Goal: Check status: Check status

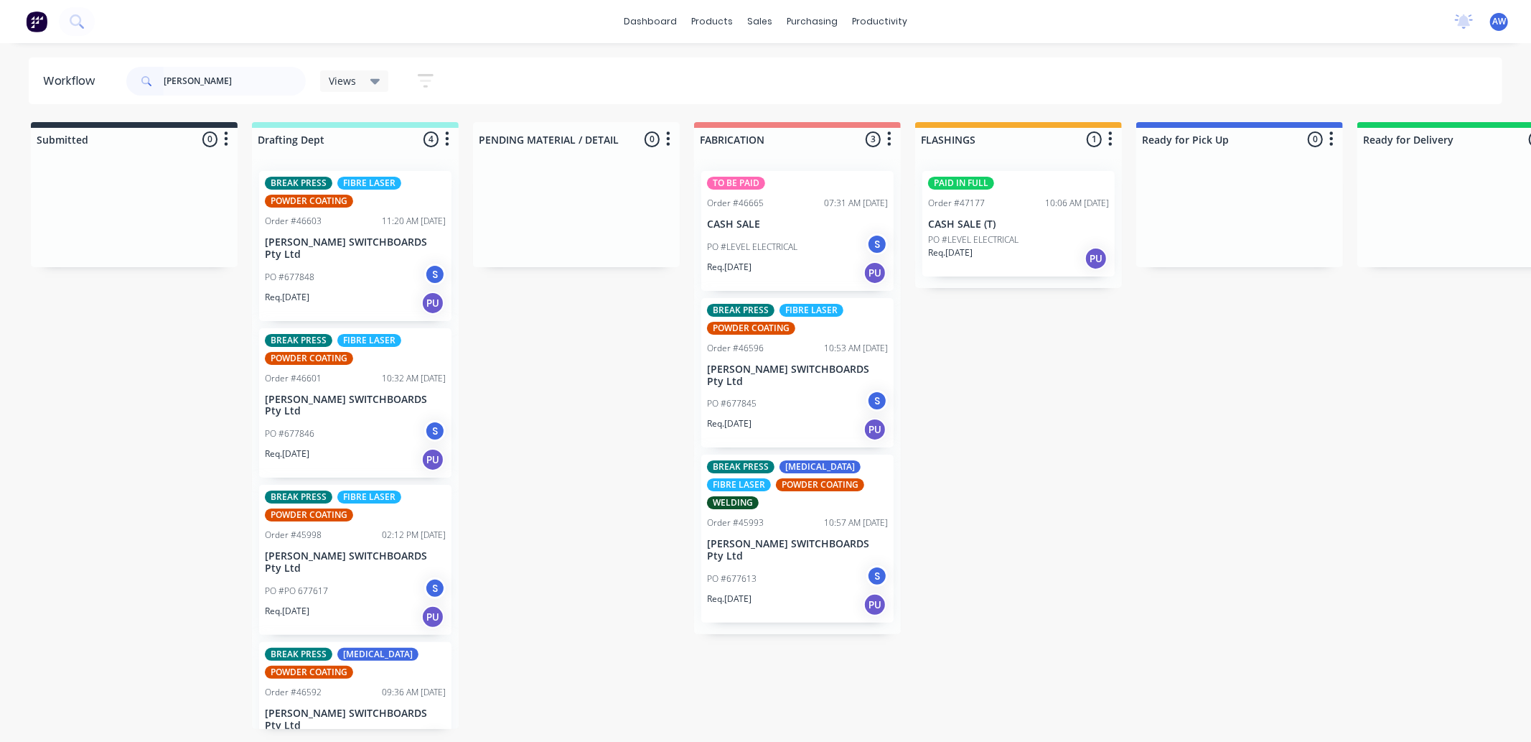
click at [797, 375] on p "[PERSON_NAME] SWITCHBOARDS Pty Ltd" at bounding box center [797, 375] width 181 height 24
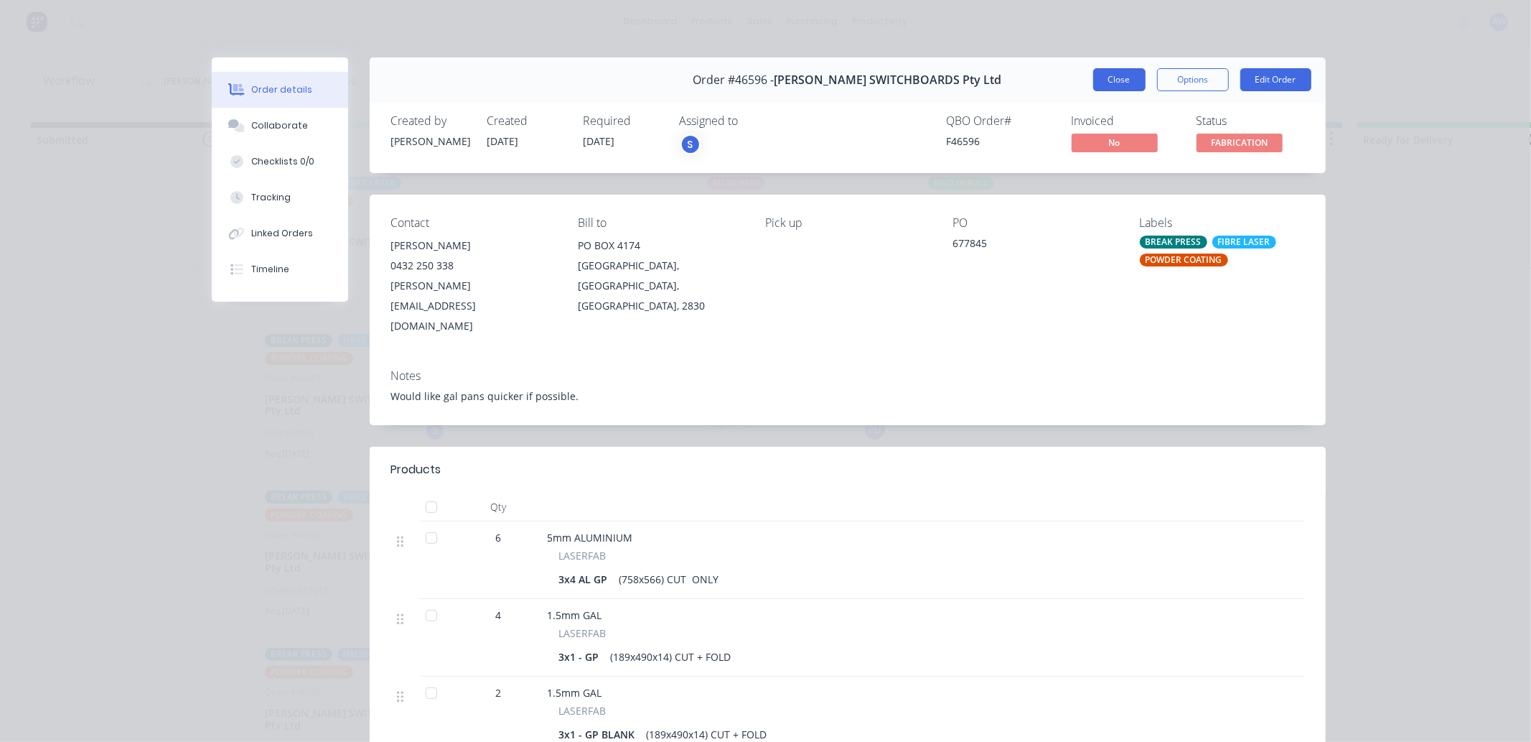
click at [1098, 69] on button "Close" at bounding box center [1119, 79] width 52 height 23
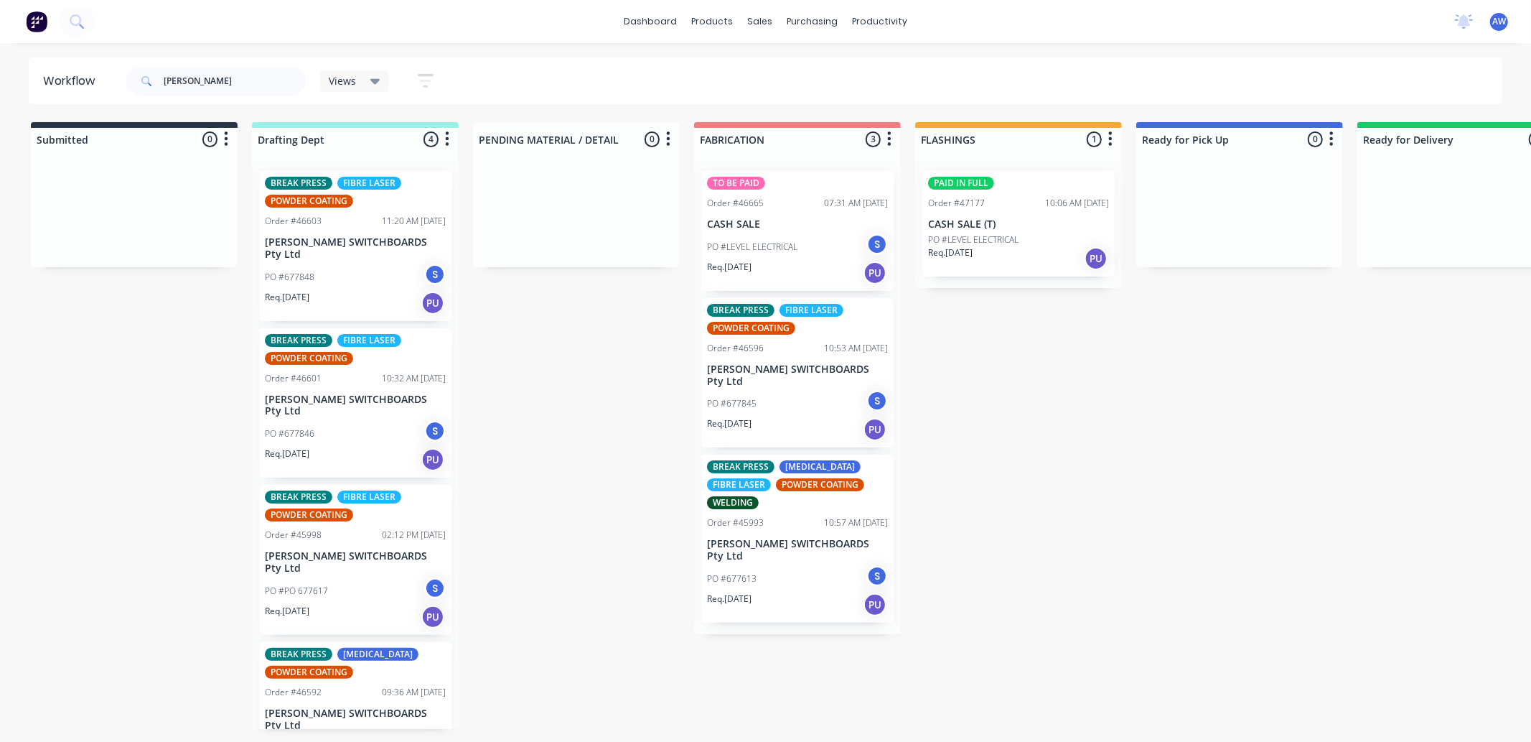
click at [780, 519] on div "BREAK PRESS [MEDICAL_DATA] FIBRE LASER POWDER COATING WELDING Order #45993 10:5…" at bounding box center [797, 538] width 192 height 168
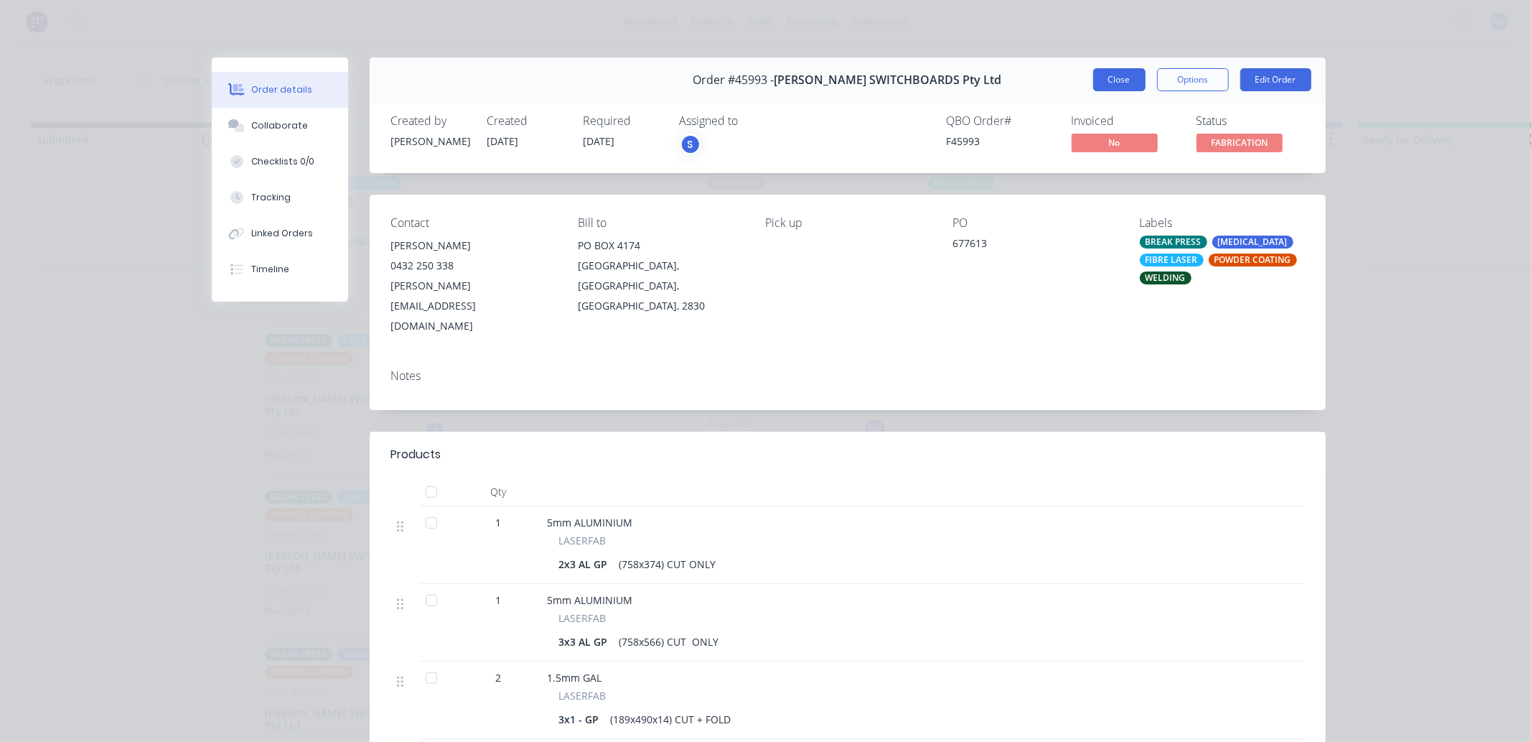
click at [1124, 77] on button "Close" at bounding box center [1119, 79] width 52 height 23
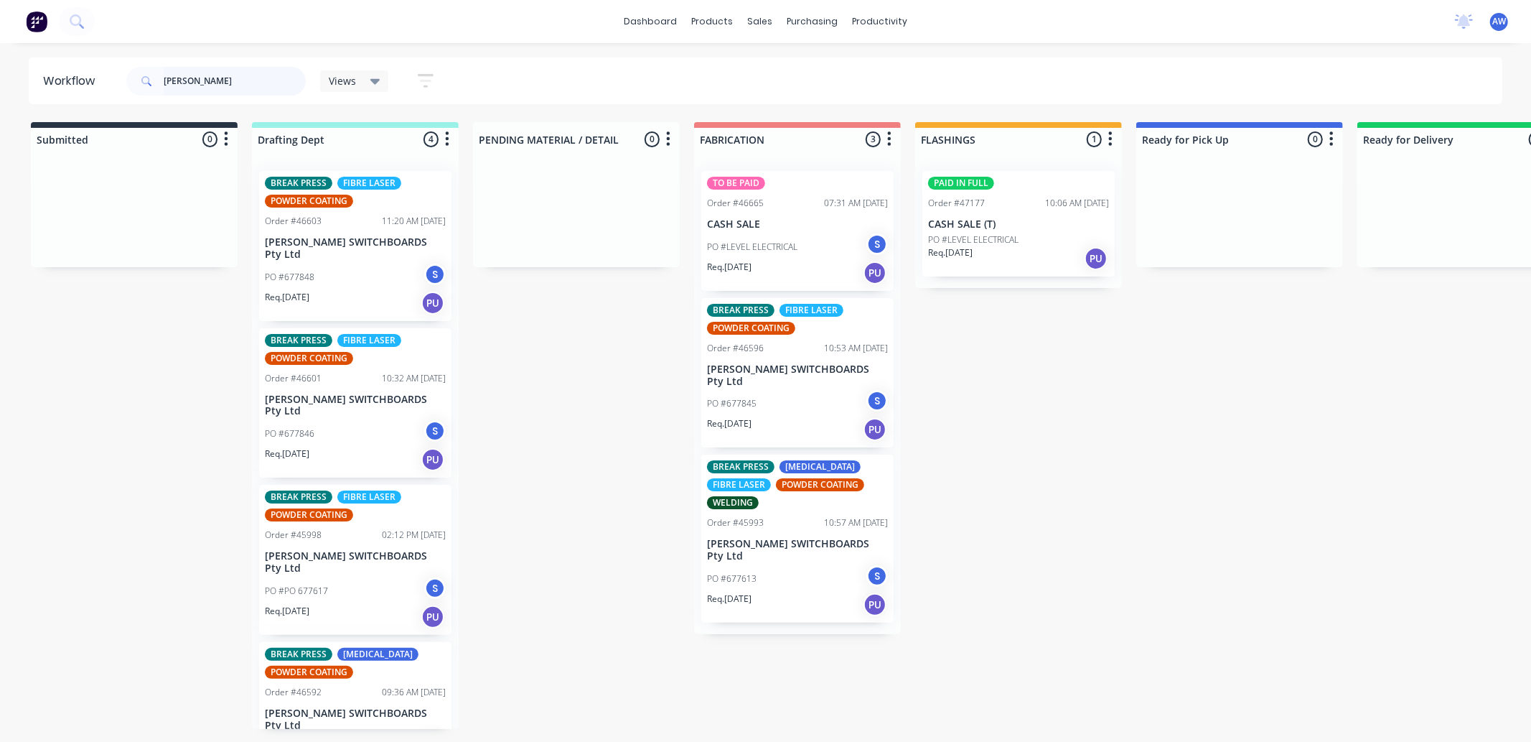
drag, startPoint x: 202, startPoint y: 81, endPoint x: 141, endPoint y: 80, distance: 61.0
click at [141, 80] on div "[PERSON_NAME]" at bounding box center [215, 81] width 179 height 29
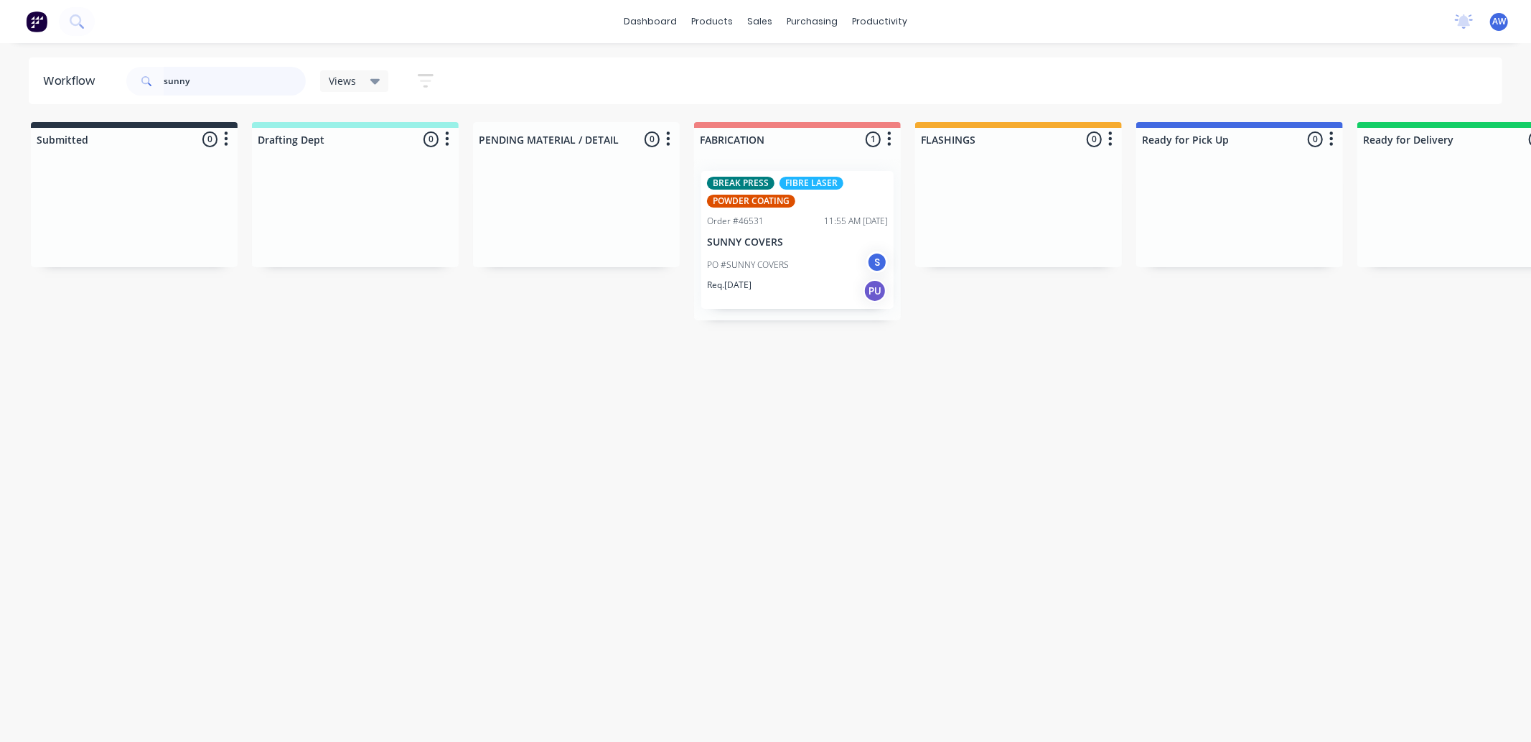
type input "sunny"
click at [778, 246] on p "SUNNY COVERS" at bounding box center [797, 242] width 181 height 12
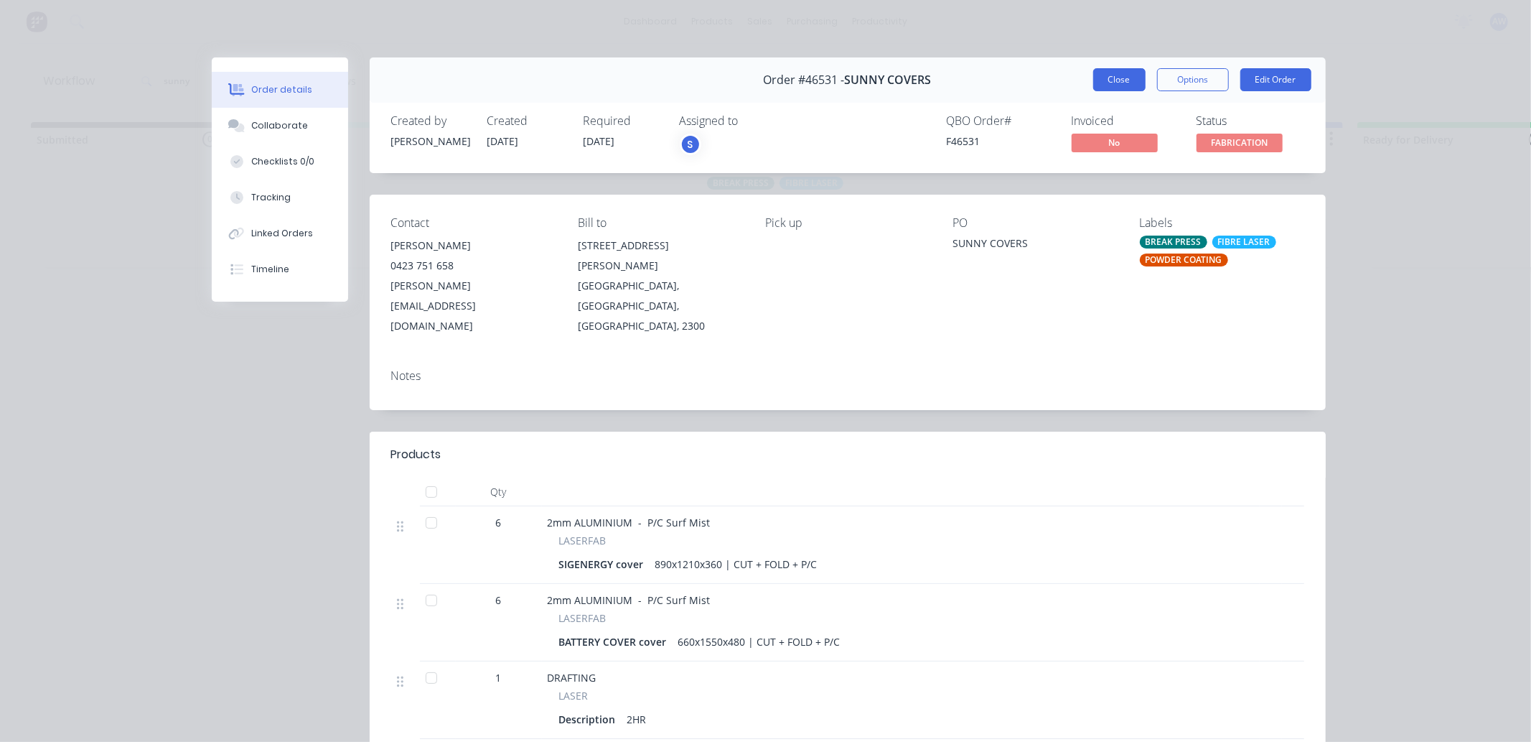
click at [1104, 77] on button "Close" at bounding box center [1119, 79] width 52 height 23
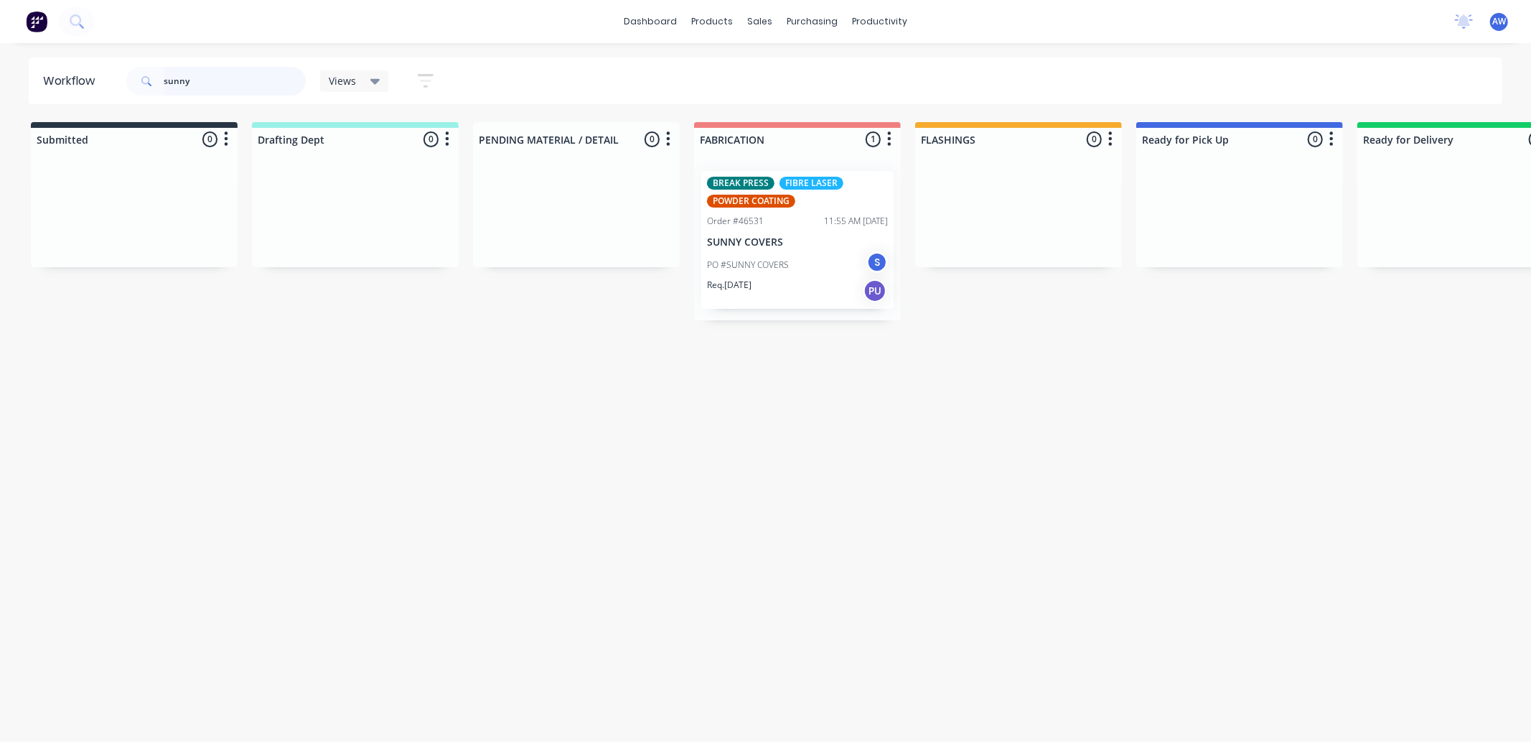
drag, startPoint x: 201, startPoint y: 83, endPoint x: 148, endPoint y: 83, distance: 53.1
click at [148, 84] on div "sunny" at bounding box center [215, 81] width 179 height 29
